Goal: Transaction & Acquisition: Purchase product/service

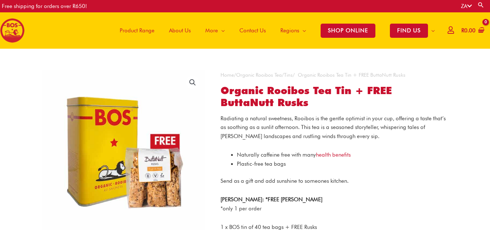
click at [143, 32] on span "Product Range" at bounding box center [137, 31] width 35 height 22
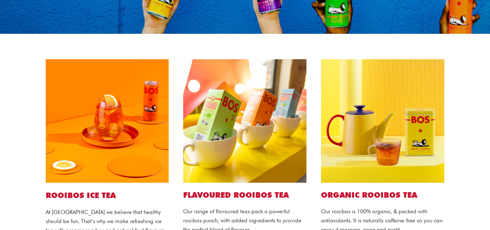
scroll to position [181, 0]
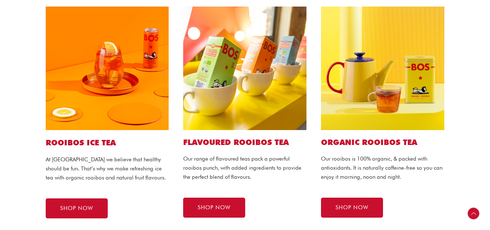
click at [399, 106] on img at bounding box center [382, 68] width 123 height 123
click at [355, 205] on span "SHOP NOW" at bounding box center [352, 207] width 33 height 5
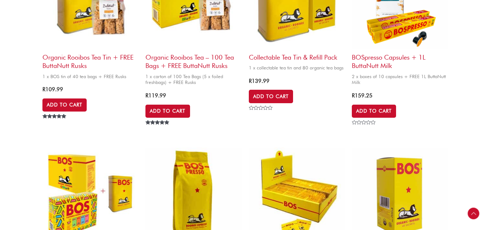
scroll to position [472, 0]
